Goal: Contribute content: Contribute content

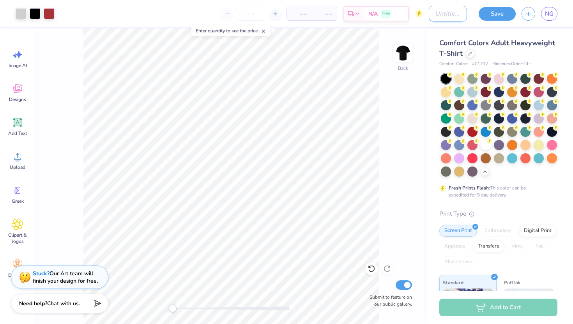
click at [437, 16] on input "Design Title" at bounding box center [448, 14] width 38 height 16
type input "r"
type input "upc shirt draft"
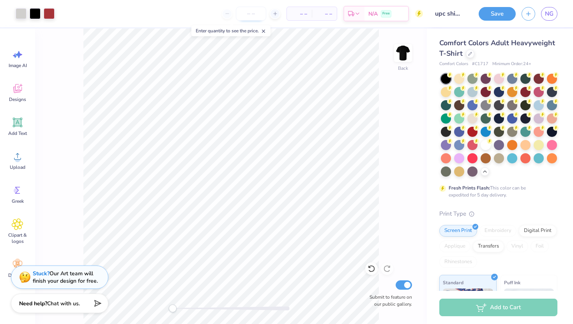
click at [252, 18] on input "number" at bounding box center [251, 14] width 30 height 14
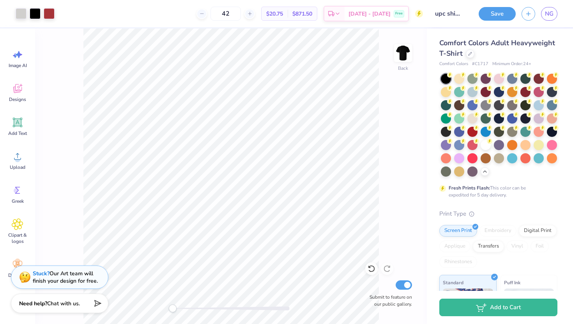
type input "42"
click at [505, 16] on button "Save" at bounding box center [497, 13] width 37 height 14
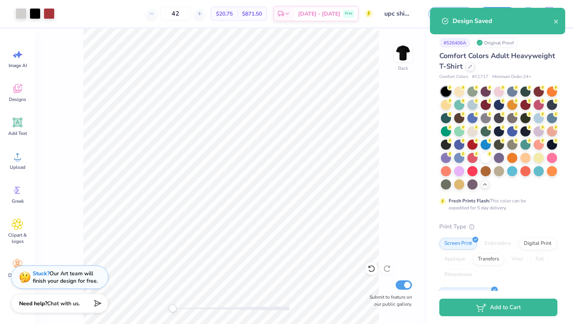
click at [78, 73] on div "Back Submit to feature on our public gallery." at bounding box center [231, 176] width 392 height 296
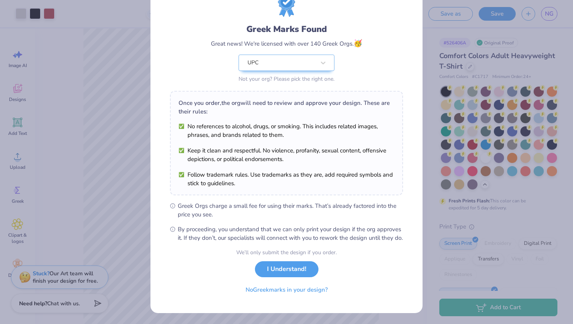
scroll to position [41, 0]
click at [277, 290] on button "No Greek marks in your design?" at bounding box center [287, 288] width 96 height 16
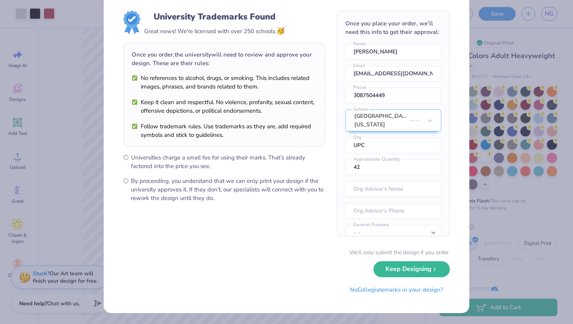
scroll to position [0, 0]
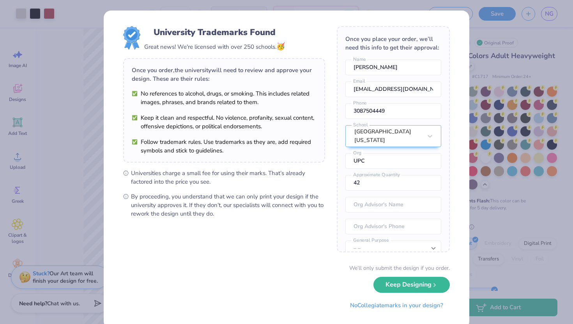
click at [473, 139] on div "University Trademarks Found Great news! We're licensed with over 250 schools. 🥳…" at bounding box center [286, 162] width 573 height 324
click at [401, 280] on button "Keep Designing" at bounding box center [412, 283] width 76 height 16
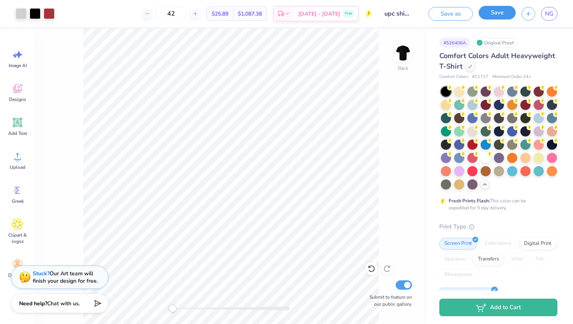
click at [496, 18] on button "Save" at bounding box center [497, 13] width 37 height 14
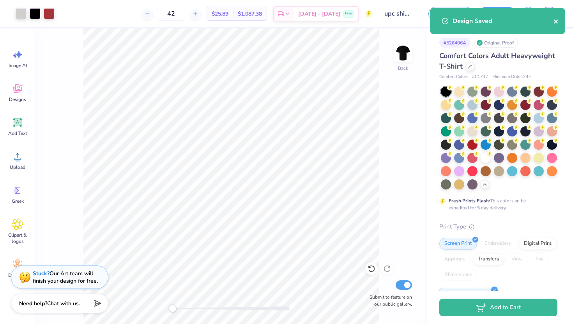
click at [558, 21] on icon "close" at bounding box center [556, 21] width 5 height 6
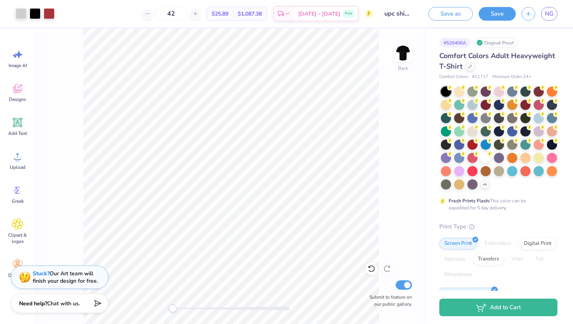
click at [551, 9] on div "Design Saved" at bounding box center [498, 7] width 138 height 3
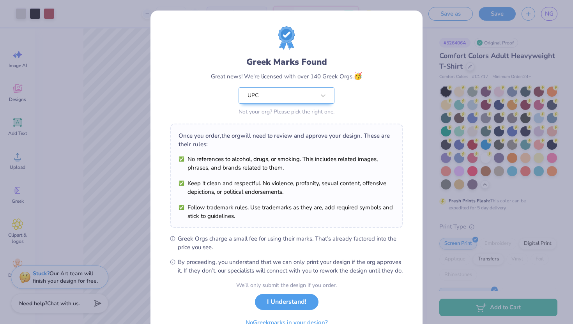
click at [460, 161] on div "Greek Marks Found Great news! We're licensed with over 140 Greek Orgs. 🥳 UPC No…" at bounding box center [286, 162] width 573 height 324
click at [291, 308] on button "I Understand!" at bounding box center [287, 300] width 64 height 16
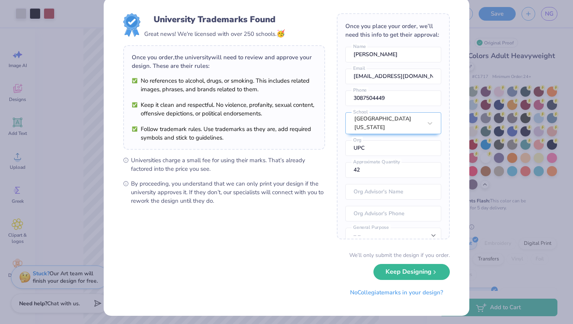
scroll to position [15, 0]
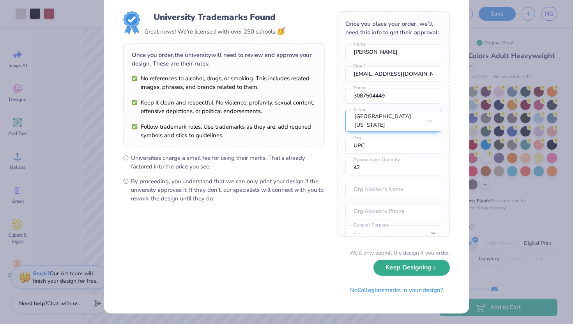
click at [405, 272] on button "Keep Designing" at bounding box center [412, 268] width 76 height 16
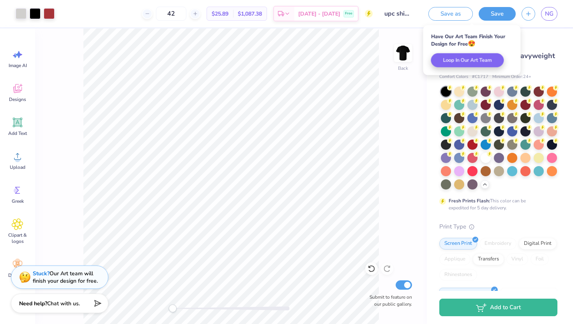
scroll to position [0, 0]
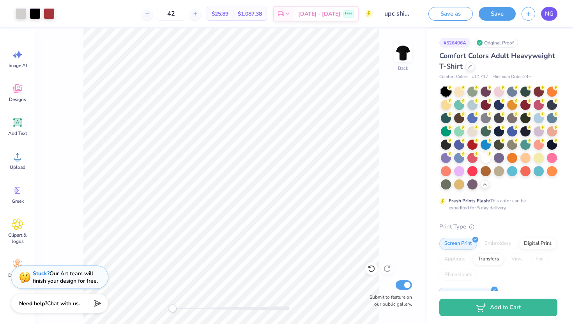
click at [549, 16] on span "NG" at bounding box center [549, 13] width 9 height 9
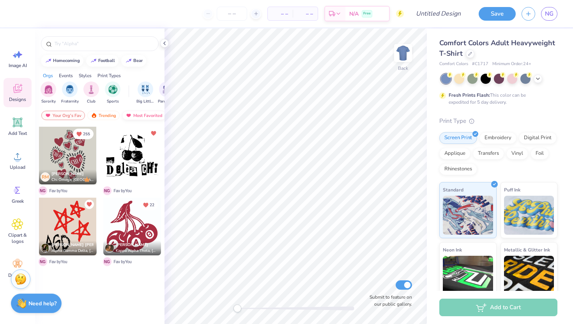
click at [135, 114] on div "Most Favorited" at bounding box center [144, 115] width 44 height 9
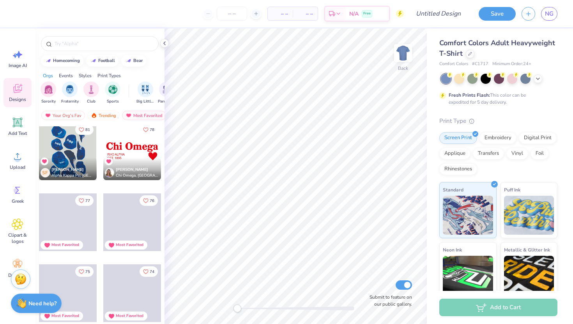
scroll to position [1457, 0]
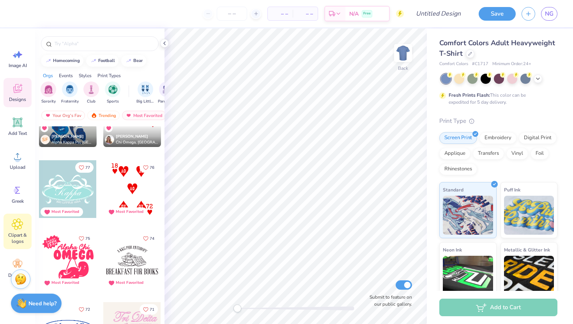
click at [17, 224] on icon at bounding box center [17, 224] width 5 height 5
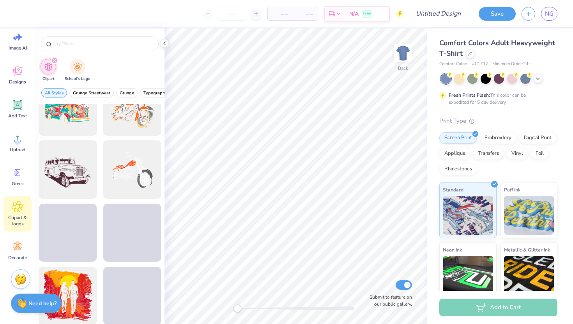
scroll to position [848, 0]
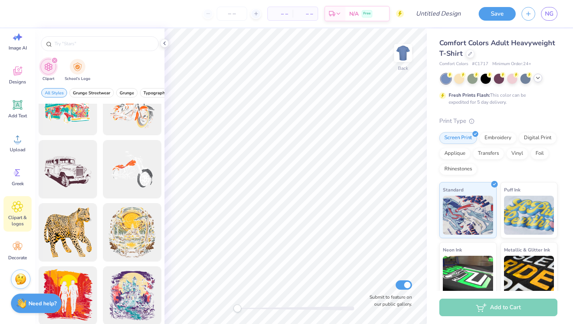
click at [537, 79] on icon at bounding box center [538, 78] width 6 height 6
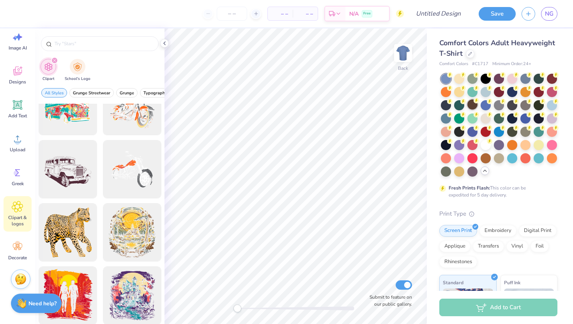
click at [472, 105] on div at bounding box center [473, 104] width 10 height 10
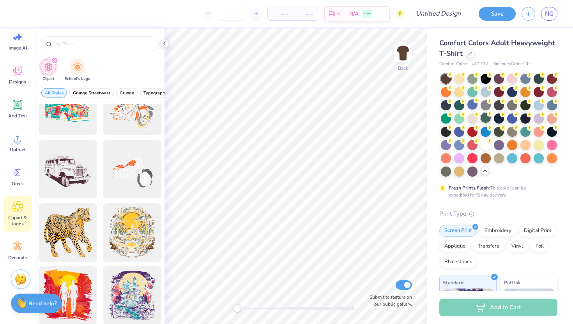
click at [488, 119] on div at bounding box center [486, 118] width 10 height 10
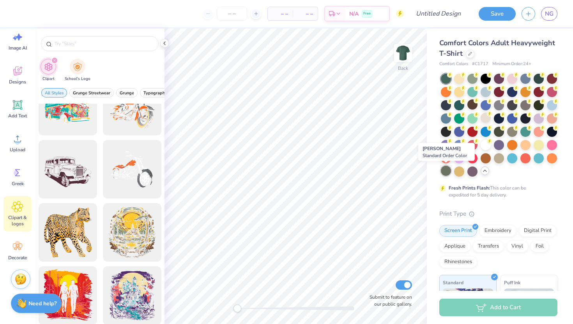
click at [446, 174] on div at bounding box center [446, 171] width 10 height 10
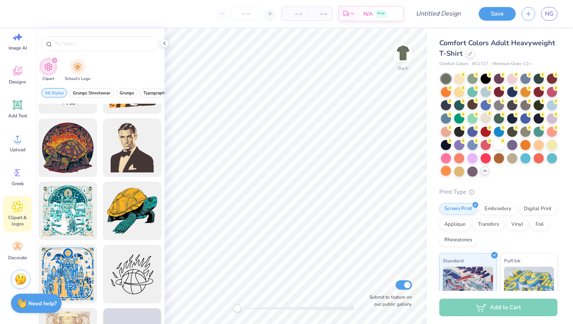
scroll to position [1207, 0]
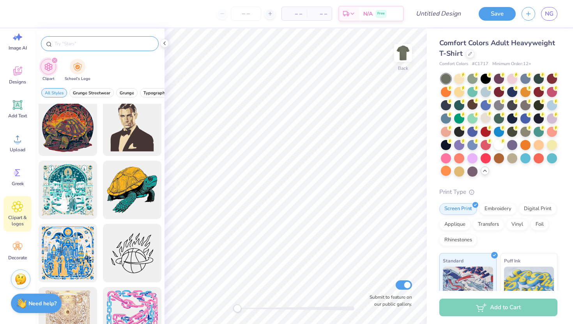
click at [87, 46] on input "text" at bounding box center [104, 44] width 100 height 8
type input "star"
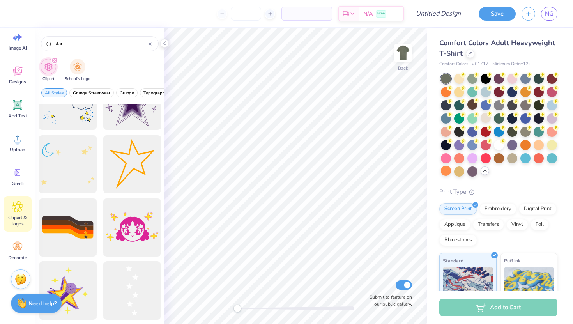
scroll to position [740, 0]
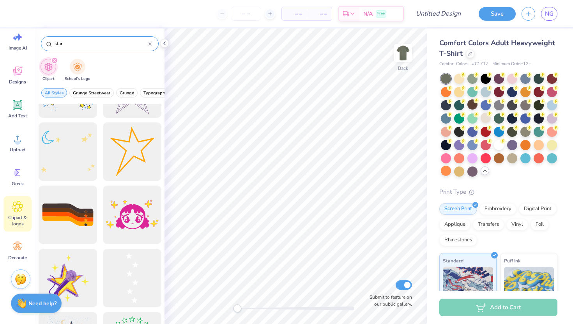
click at [87, 44] on input "star" at bounding box center [101, 44] width 95 height 8
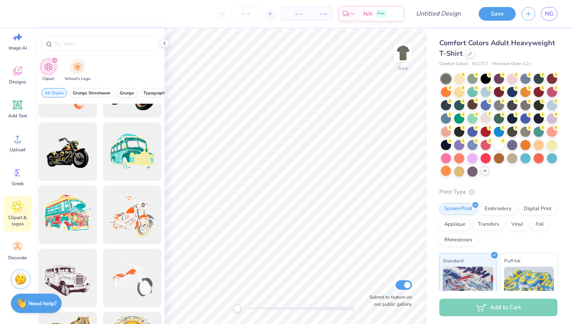
click at [128, 91] on span "Grunge" at bounding box center [127, 93] width 14 height 6
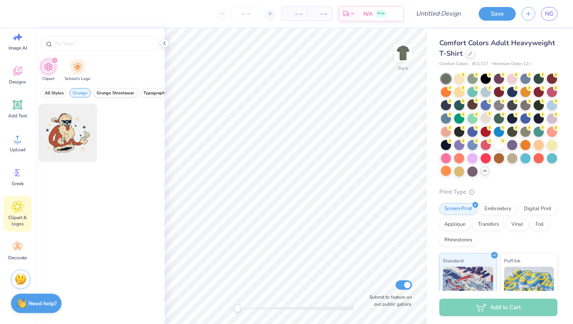
click at [112, 93] on span "Grunge Streetwear" at bounding box center [115, 93] width 37 height 6
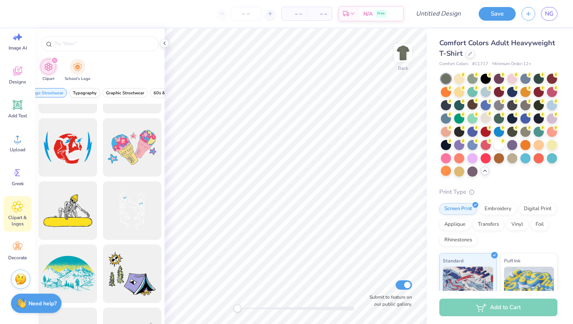
scroll to position [0, 0]
click at [78, 92] on span "Grunge" at bounding box center [80, 93] width 14 height 6
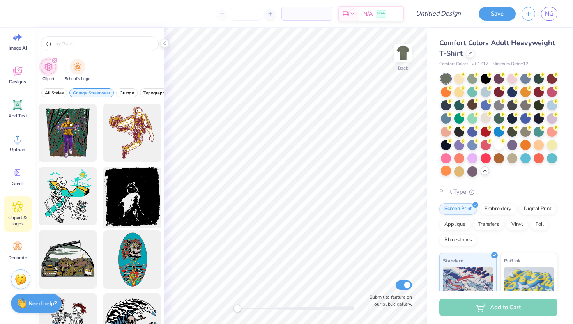
scroll to position [6, 0]
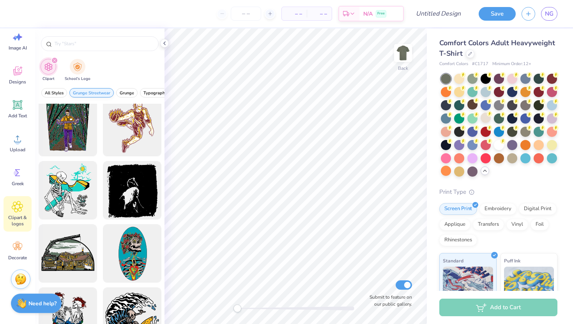
click at [100, 90] on span "Grunge Streetwear" at bounding box center [91, 93] width 37 height 6
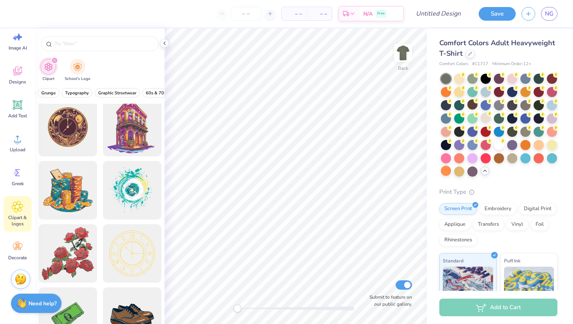
scroll to position [0, 81]
click at [82, 91] on span "Typography" at bounding box center [74, 93] width 24 height 6
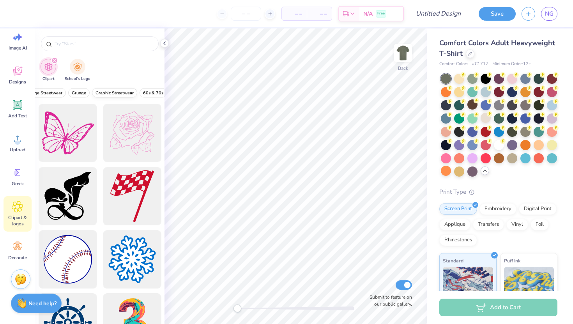
scroll to position [0, 0]
click at [85, 89] on button "Typography" at bounding box center [84, 92] width 31 height 9
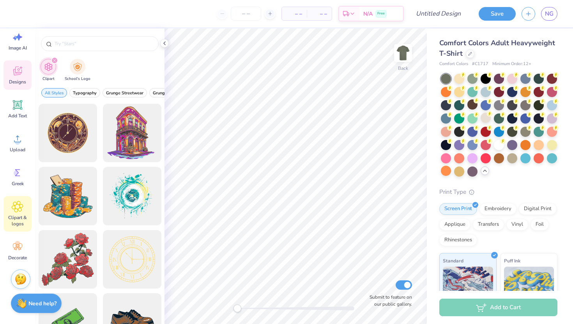
click at [15, 79] on span "Designs" at bounding box center [17, 82] width 17 height 6
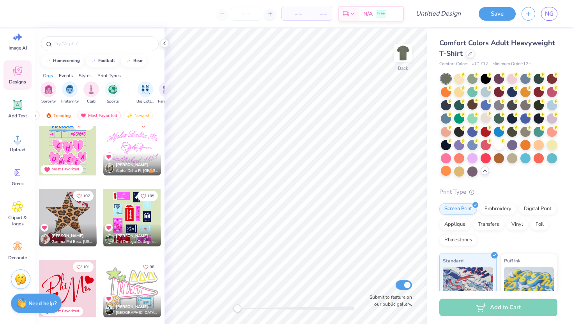
scroll to position [861, 0]
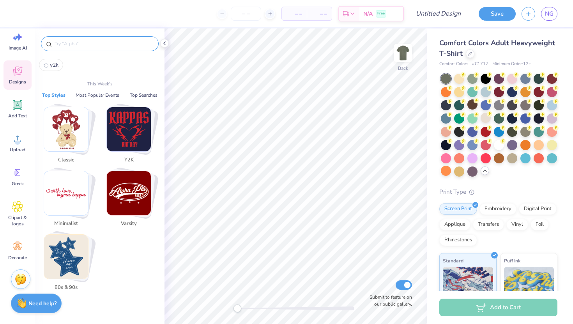
click at [74, 45] on input "text" at bounding box center [104, 44] width 100 height 8
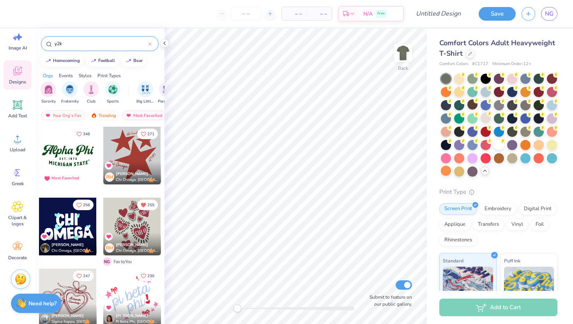
type input "y2k"
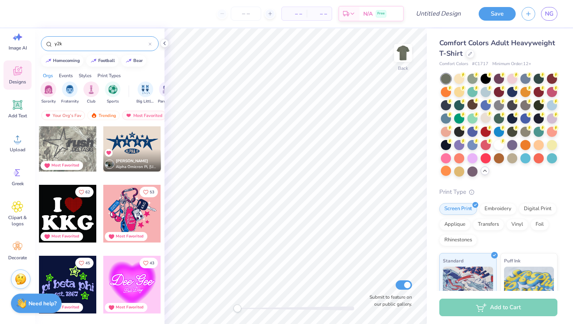
scroll to position [156, 0]
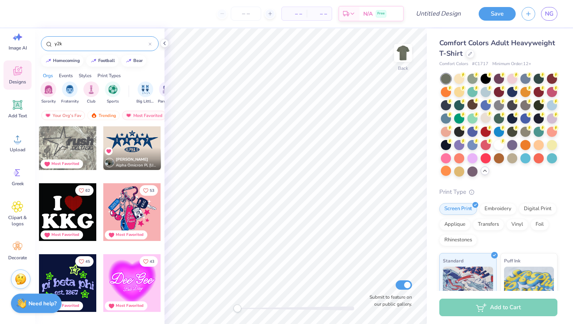
click at [71, 146] on div at bounding box center [68, 141] width 58 height 58
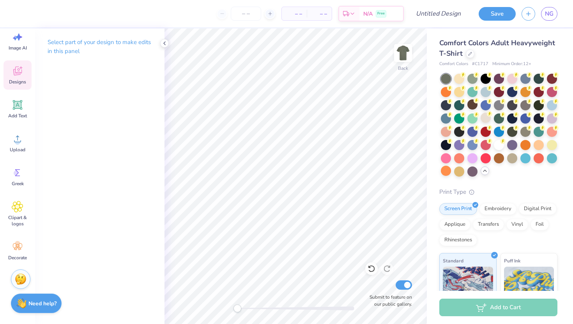
click at [15, 81] on span "Designs" at bounding box center [17, 82] width 17 height 6
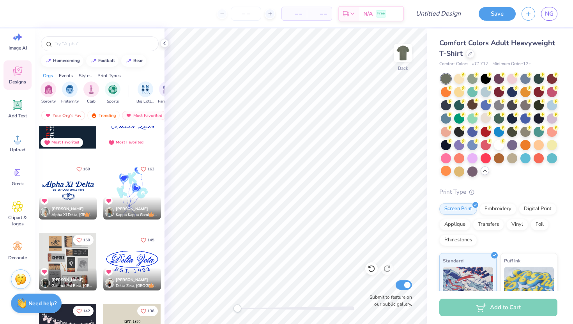
scroll to position [249, 0]
click at [133, 118] on div "Most Favorited" at bounding box center [144, 115] width 44 height 9
click at [140, 115] on div "Most Favorited" at bounding box center [144, 115] width 44 height 9
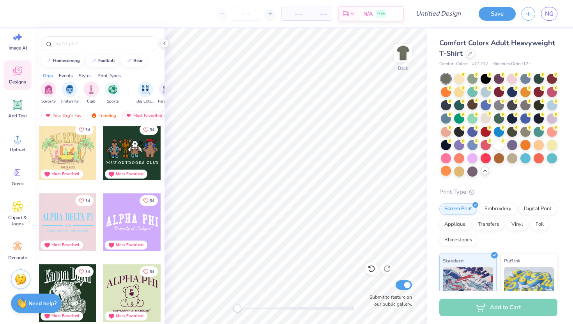
scroll to position [6250, 0]
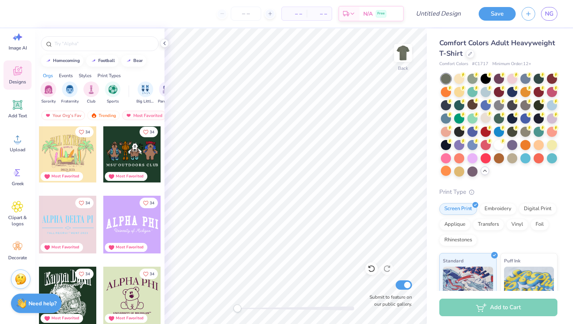
click at [131, 213] on div "34 Molly Crawford Kappa Kappa Gamma, University of Virginia 34 Most Favorited 3…" at bounding box center [100, 239] width 130 height 227
click at [147, 202] on icon "Like" at bounding box center [145, 202] width 5 height 5
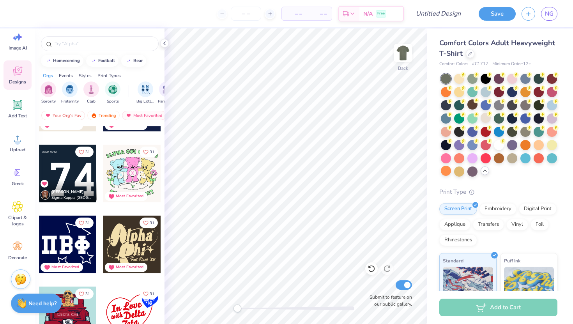
scroll to position [7085, 0]
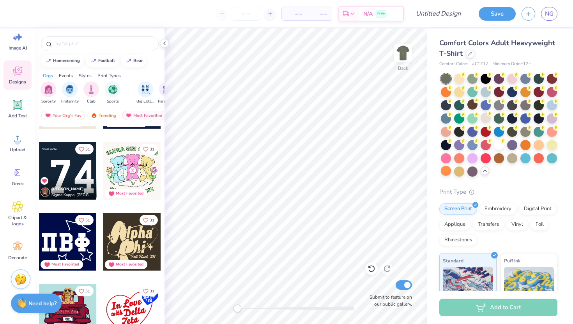
click at [75, 179] on div "Myra Schra Sigma Kappa, University of Oregon" at bounding box center [68, 188] width 58 height 23
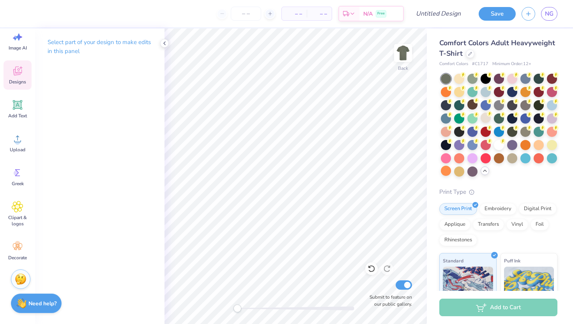
click at [18, 78] on div "Designs" at bounding box center [18, 74] width 28 height 29
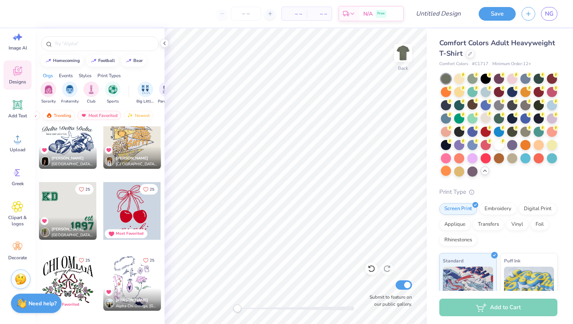
scroll to position [0, 45]
click at [138, 114] on div "Newest" at bounding box center [138, 115] width 30 height 9
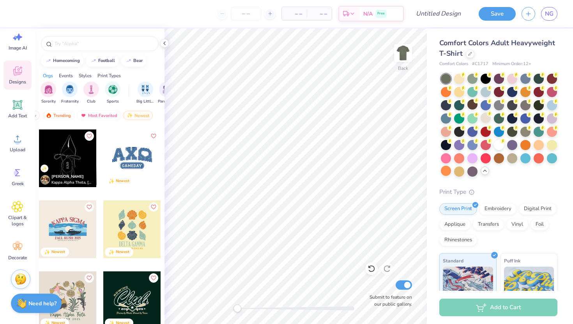
scroll to position [2764, 0]
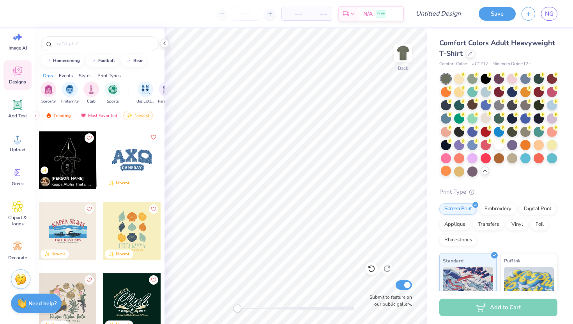
click at [153, 136] on icon "Like" at bounding box center [153, 137] width 5 height 5
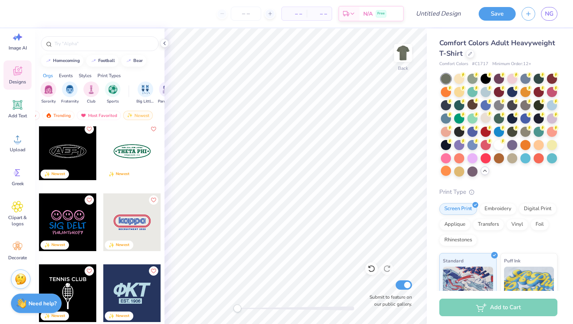
scroll to position [4257, 0]
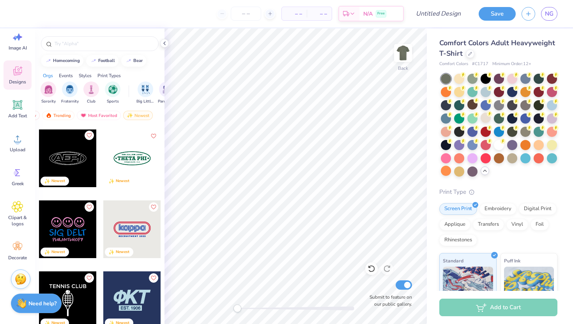
click at [91, 136] on icon "Like" at bounding box center [89, 135] width 5 height 4
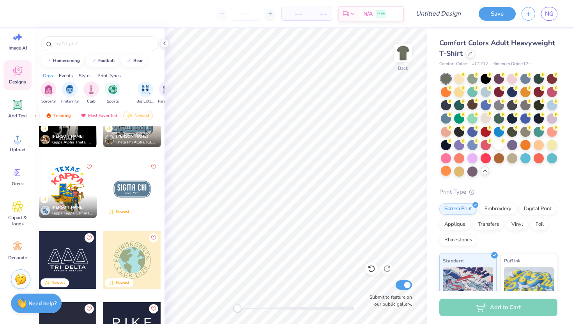
scroll to position [5678, 0]
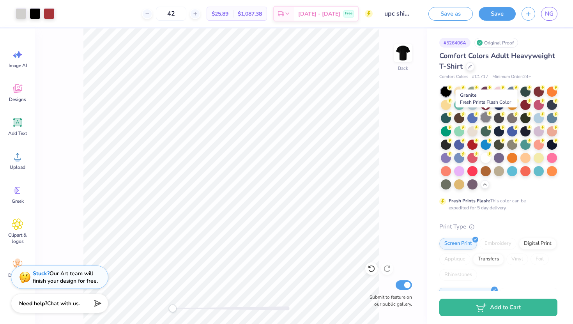
click at [483, 120] on div at bounding box center [486, 117] width 10 height 10
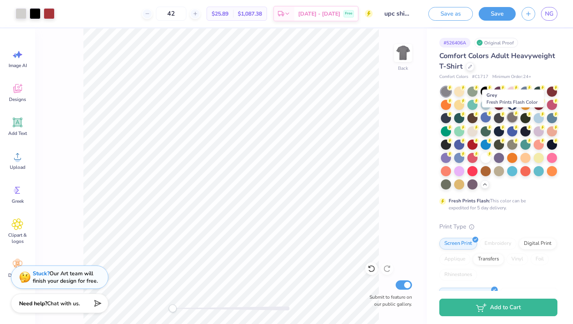
click at [513, 117] on div at bounding box center [513, 117] width 10 height 10
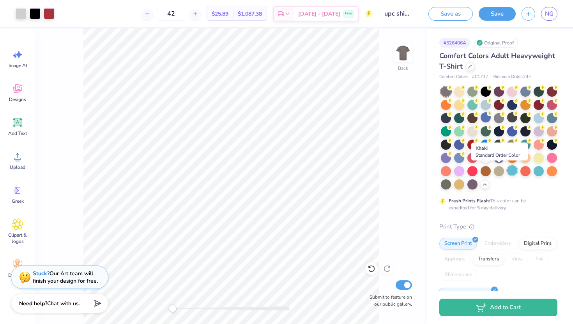
click at [500, 175] on div at bounding box center [499, 171] width 10 height 10
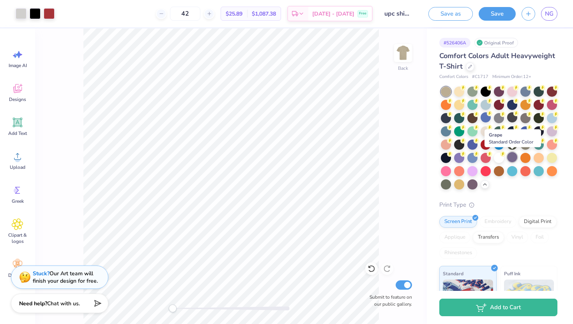
click at [514, 162] on div at bounding box center [513, 157] width 10 height 10
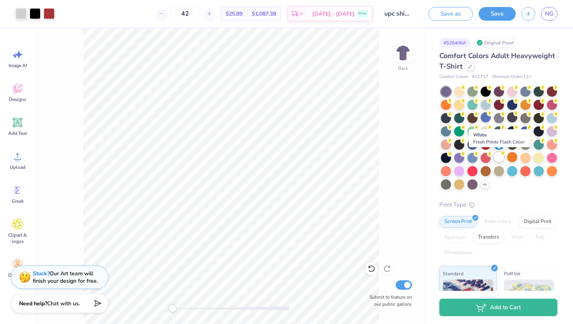
click at [494, 159] on div at bounding box center [499, 157] width 10 height 10
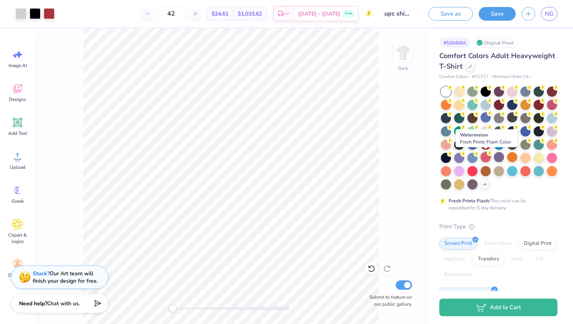
click at [481, 158] on div at bounding box center [486, 157] width 10 height 10
click at [473, 157] on div at bounding box center [473, 157] width 10 height 10
click at [473, 88] on div at bounding box center [473, 91] width 10 height 10
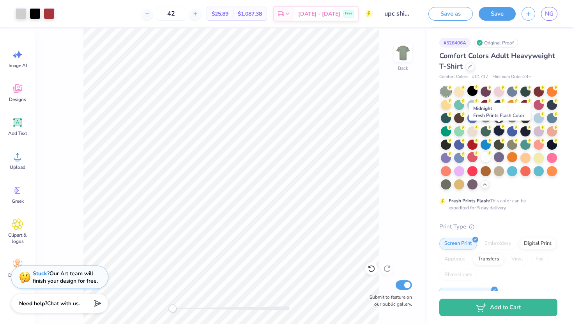
click at [500, 130] on div at bounding box center [499, 131] width 10 height 10
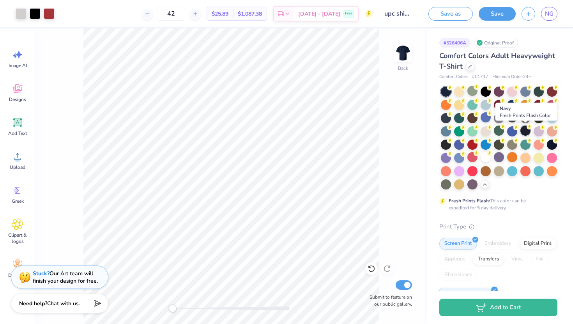
click at [526, 131] on div at bounding box center [526, 131] width 10 height 10
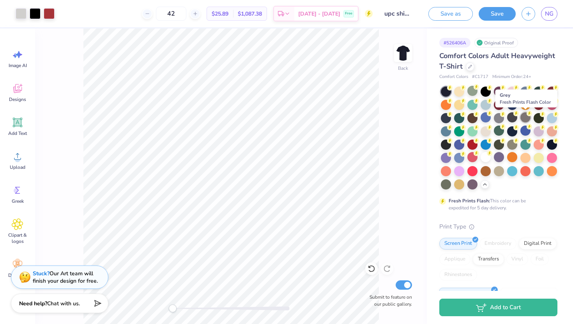
click at [527, 119] on div at bounding box center [526, 117] width 10 height 10
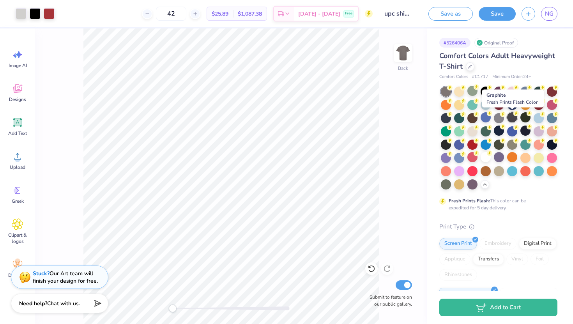
click at [515, 121] on div at bounding box center [513, 117] width 10 height 10
click at [503, 122] on div at bounding box center [499, 138] width 117 height 103
click at [499, 121] on div at bounding box center [499, 117] width 10 height 10
click at [443, 184] on div at bounding box center [446, 184] width 10 height 10
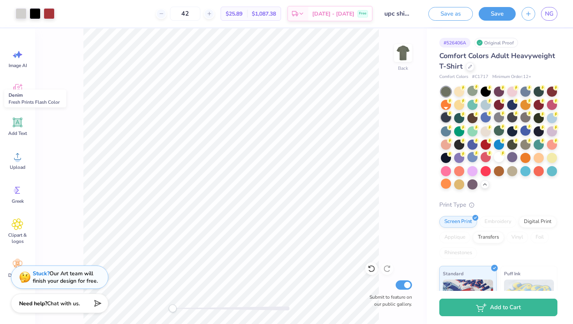
click at [447, 119] on div at bounding box center [446, 117] width 10 height 10
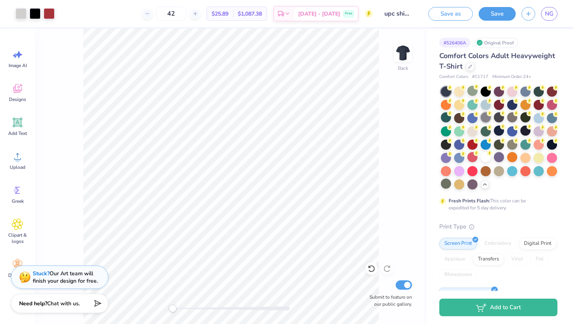
click at [484, 117] on div at bounding box center [486, 117] width 10 height 10
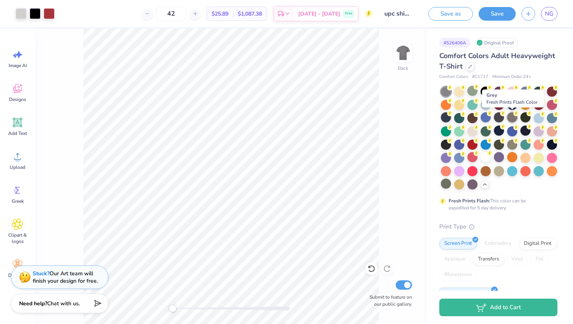
click at [513, 119] on div at bounding box center [513, 117] width 10 height 10
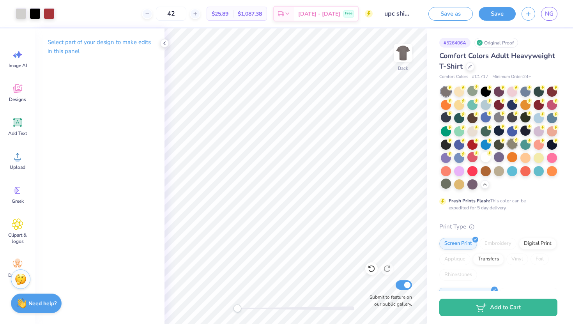
click at [515, 145] on div at bounding box center [513, 144] width 10 height 10
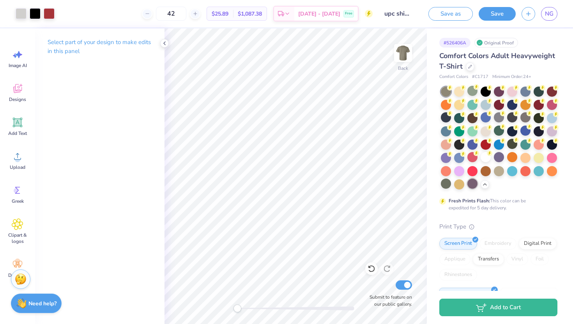
click at [472, 185] on div at bounding box center [473, 184] width 10 height 10
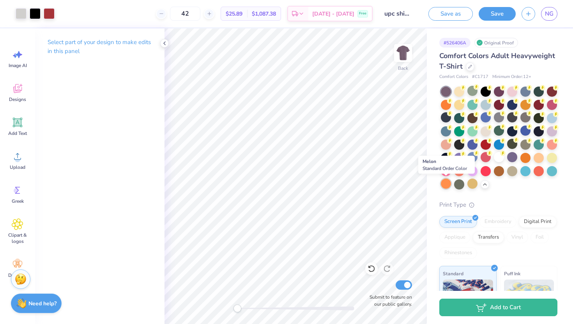
click at [447, 185] on div at bounding box center [446, 184] width 10 height 10
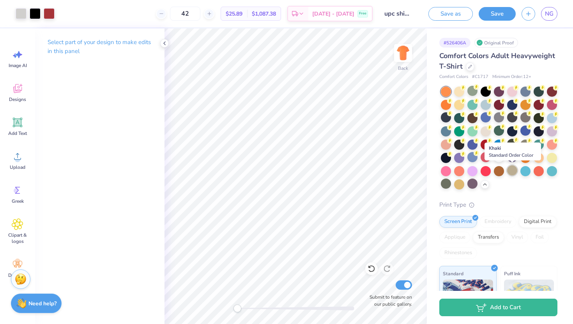
click at [512, 170] on div at bounding box center [513, 170] width 10 height 10
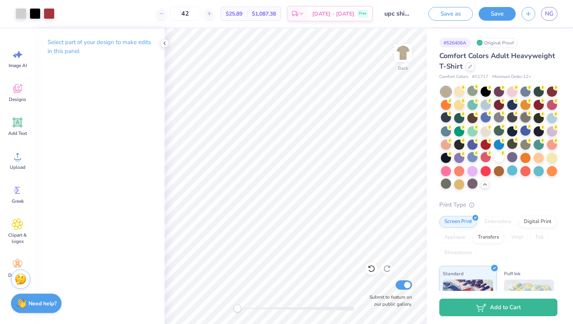
click at [525, 119] on div at bounding box center [526, 117] width 10 height 10
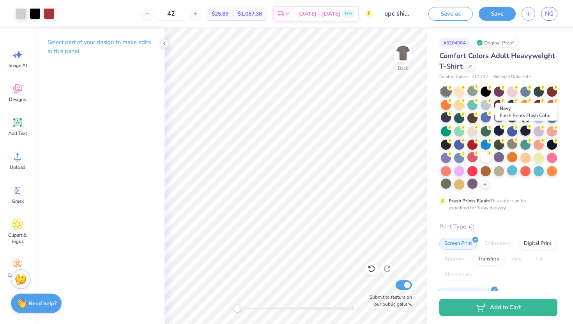
click at [528, 130] on div at bounding box center [526, 131] width 10 height 10
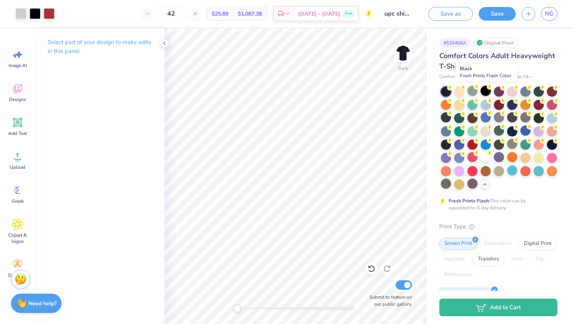
click at [483, 92] on div at bounding box center [486, 91] width 10 height 10
